Goal: Transaction & Acquisition: Subscribe to service/newsletter

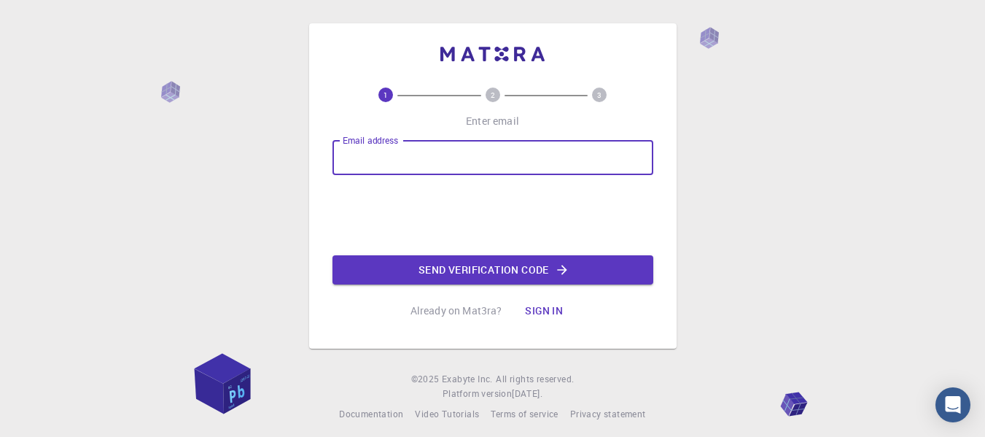
click at [421, 173] on input "Email address" at bounding box center [492, 157] width 321 height 35
type input "[EMAIL_ADDRESS][DOMAIN_NAME]"
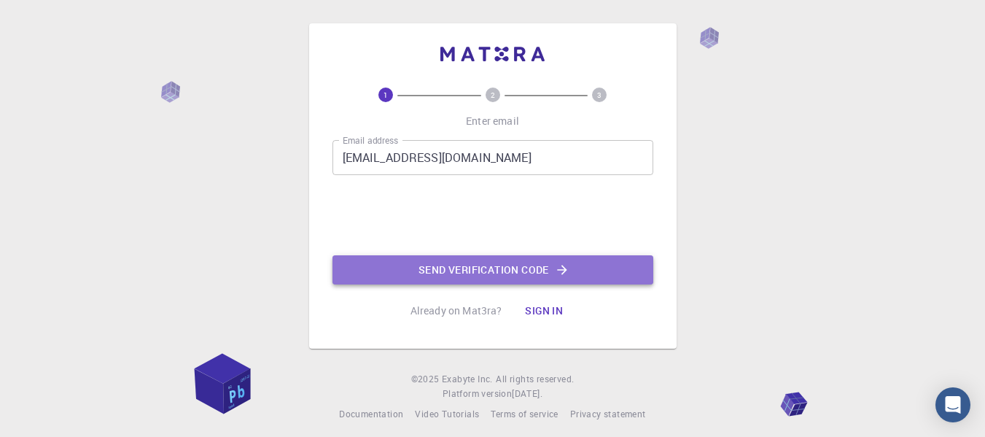
click at [447, 266] on button "Send verification code" at bounding box center [492, 269] width 321 height 29
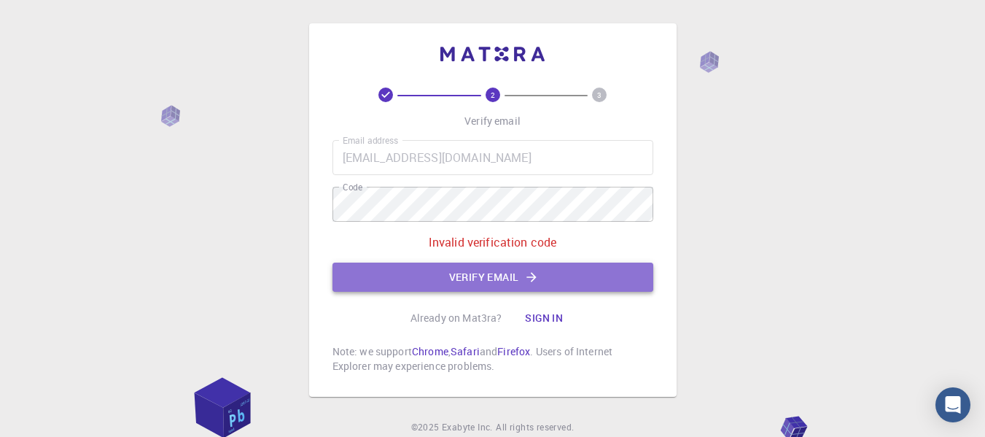
click at [480, 274] on button "Verify email" at bounding box center [492, 276] width 321 height 29
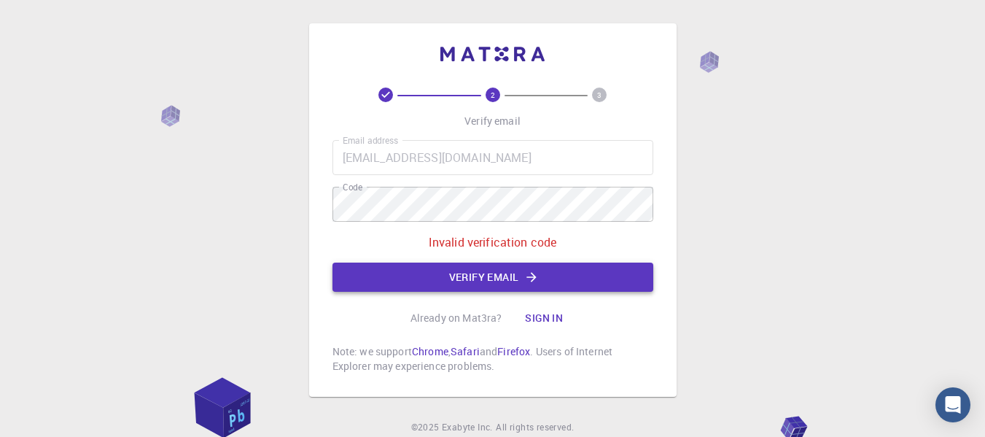
click at [478, 275] on button "Verify email" at bounding box center [492, 276] width 321 height 29
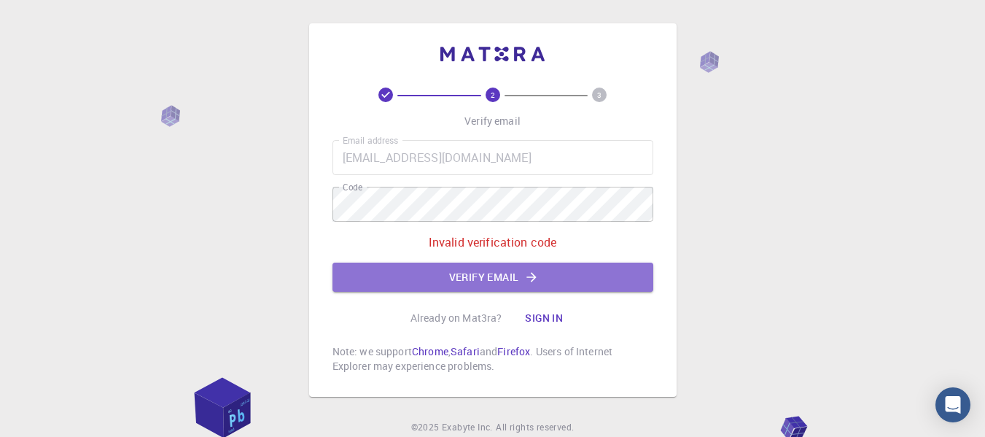
click at [478, 274] on button "Verify email" at bounding box center [492, 276] width 321 height 29
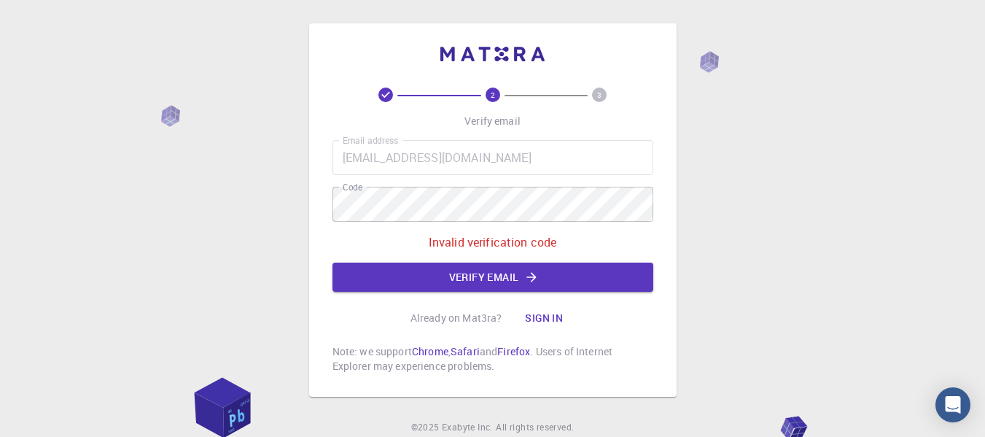
click at [542, 317] on button "Sign in" at bounding box center [543, 317] width 61 height 29
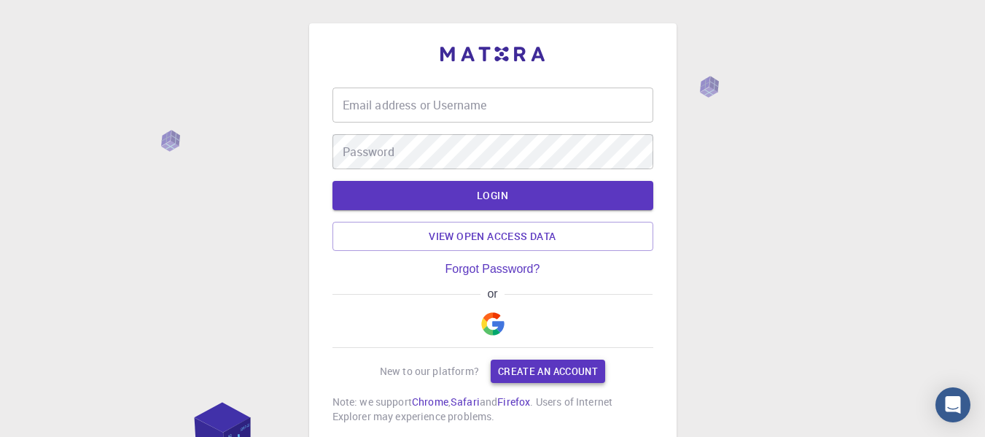
click at [544, 344] on div "Email address or Username Email address or Username Password Password LOGIN Vie…" at bounding box center [492, 255] width 321 height 336
click at [542, 372] on link "Create an account" at bounding box center [547, 370] width 114 height 23
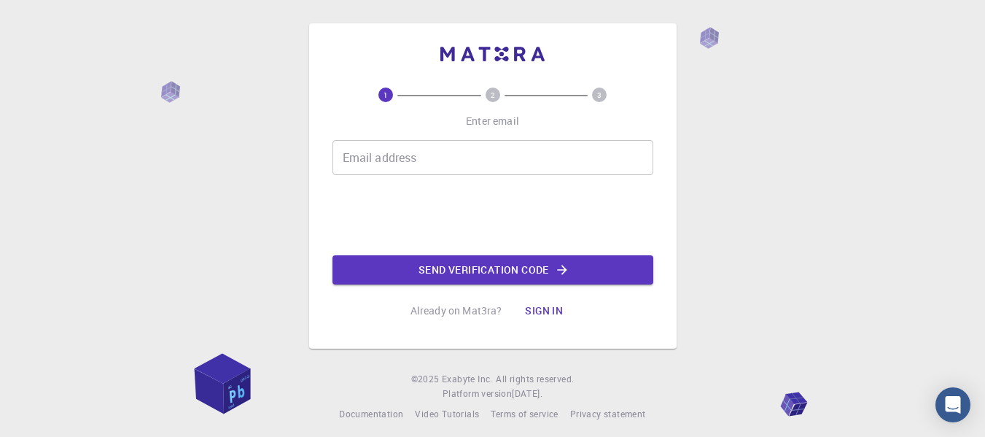
click at [456, 163] on input "Email address" at bounding box center [492, 157] width 321 height 35
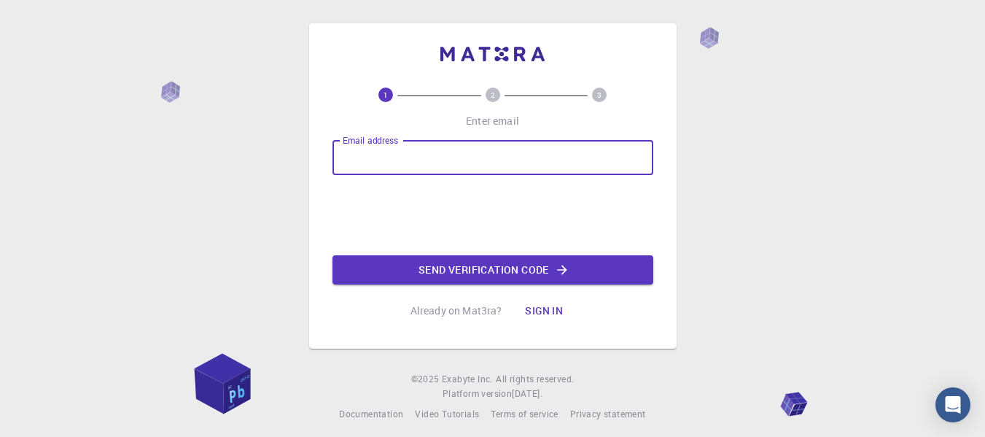
type input "shereenfahmidha20@gmail.com"
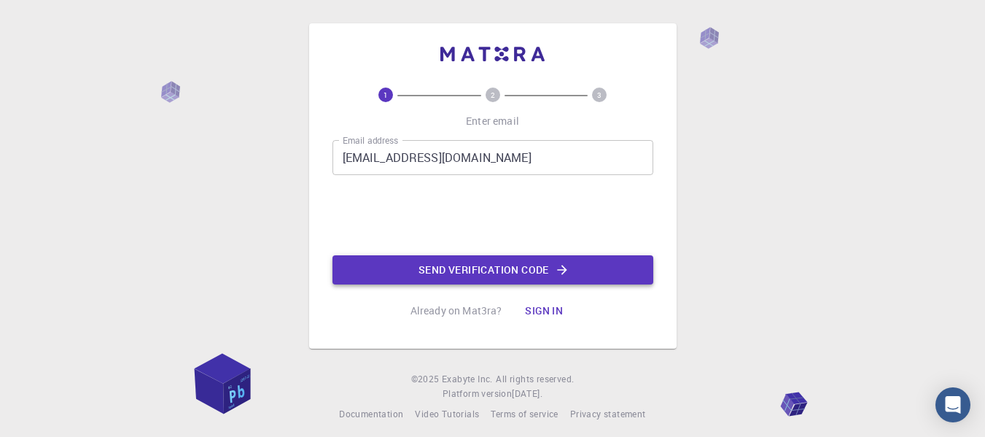
click at [461, 273] on button "Send verification code" at bounding box center [492, 269] width 321 height 29
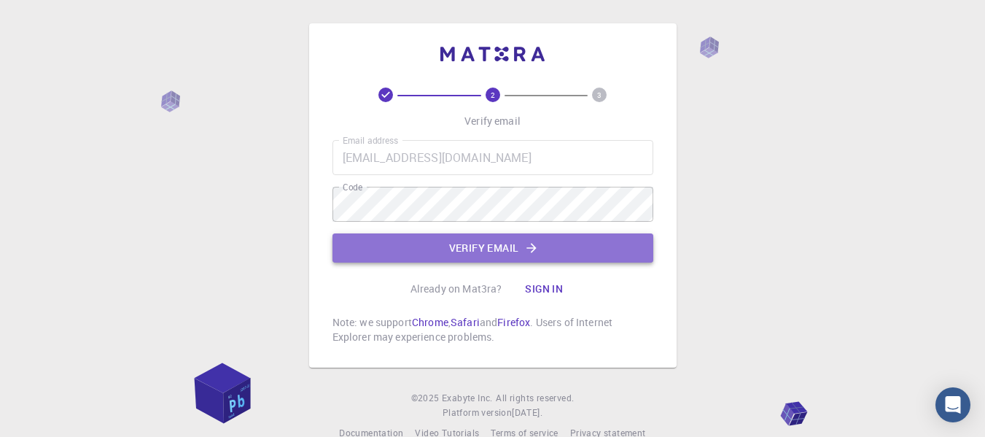
click at [598, 240] on button "Verify email" at bounding box center [492, 247] width 321 height 29
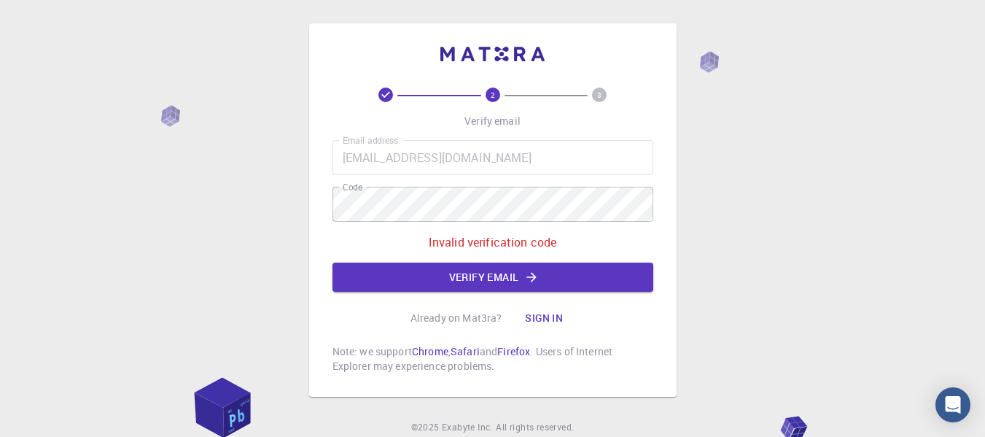
click at [550, 318] on button "Sign in" at bounding box center [543, 317] width 61 height 29
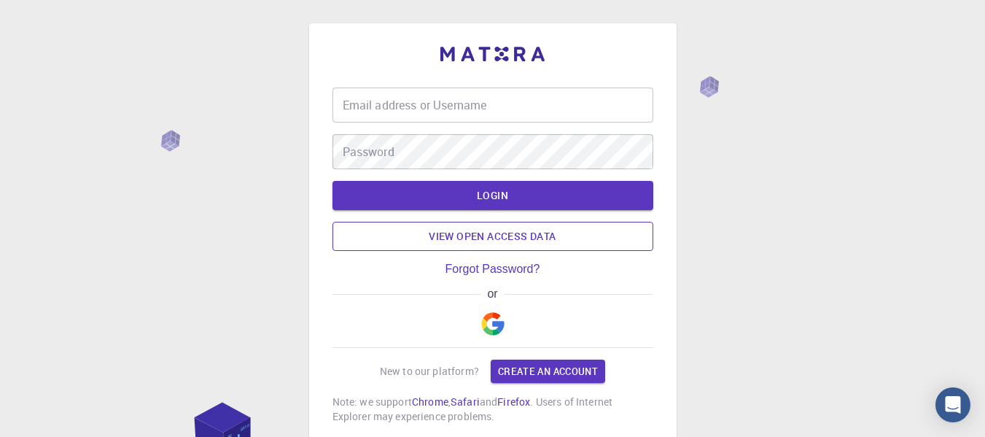
click at [547, 237] on link "View open access data" at bounding box center [492, 236] width 321 height 29
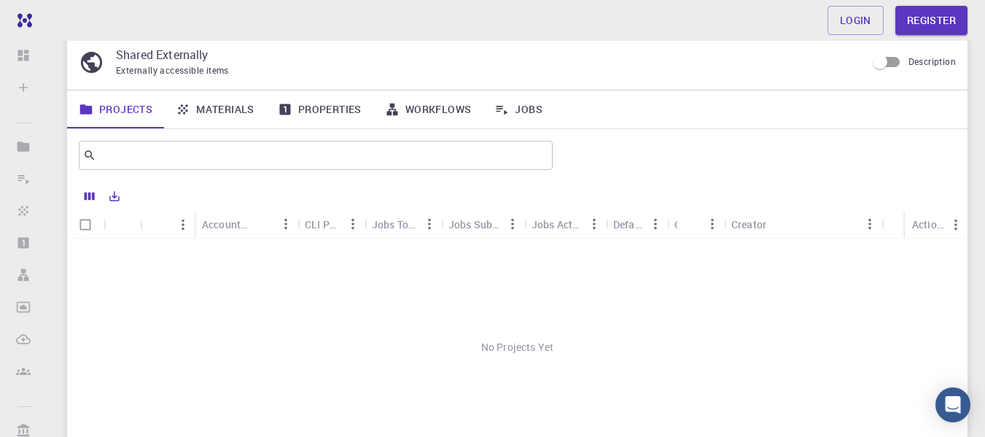
scroll to position [146, 0]
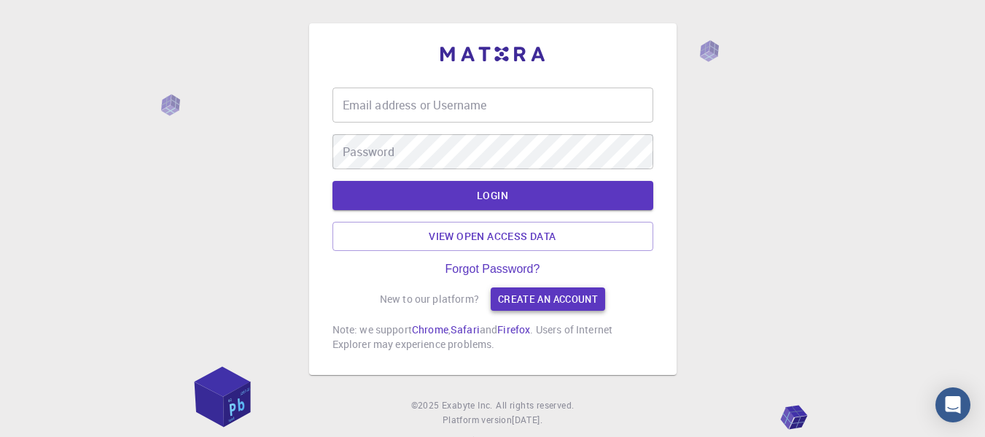
click at [520, 294] on link "Create an account" at bounding box center [547, 298] width 114 height 23
